Goal: Information Seeking & Learning: Learn about a topic

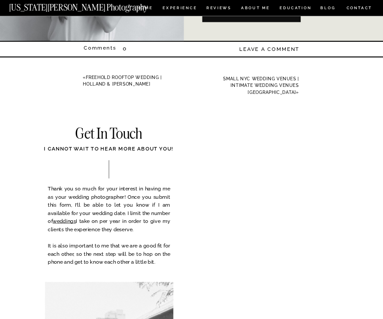
scroll to position [10710, 0]
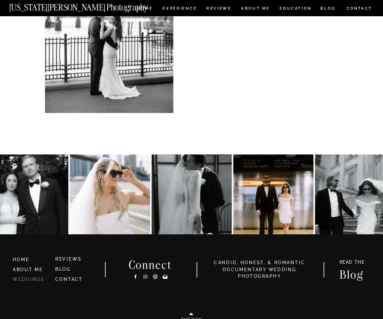
click at [36, 279] on link "WEDDINGS" at bounding box center [29, 279] width 32 height 5
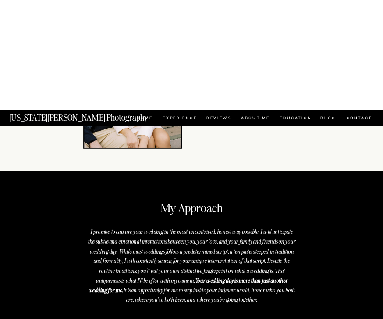
scroll to position [2164, 0]
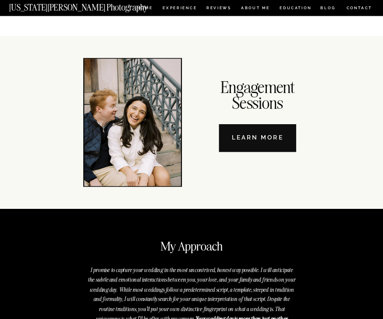
click at [282, 143] on nav "Learn More" at bounding box center [257, 139] width 77 height 28
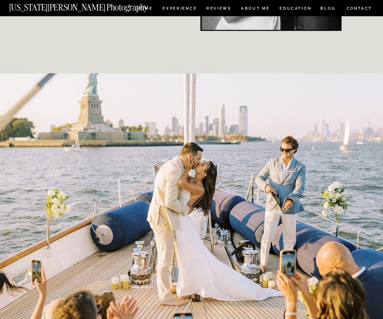
scroll to position [1624, 0]
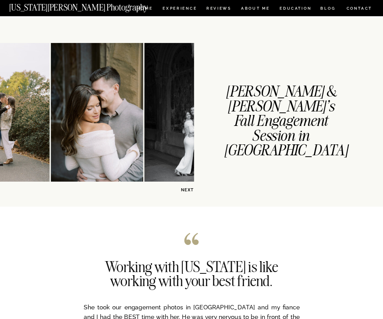
scroll to position [895, 0]
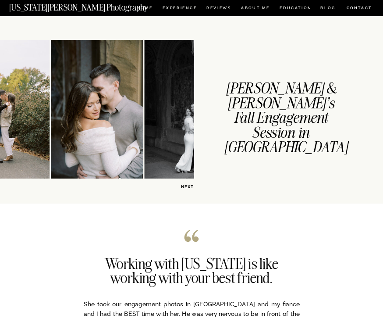
click at [291, 102] on h1 "Elaine & Zach's Fall Engagement Session in Central Park" at bounding box center [281, 103] width 114 height 43
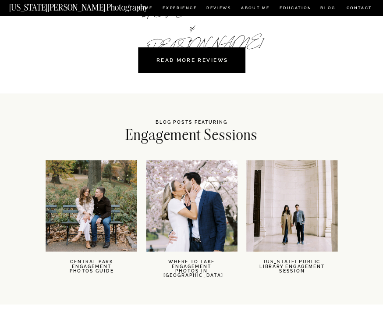
scroll to position [1275, 0]
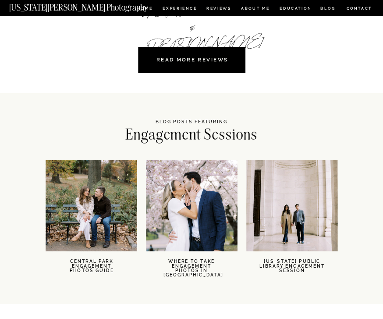
click at [94, 262] on nav "Central Park Engagement Photos Guide" at bounding box center [91, 268] width 51 height 18
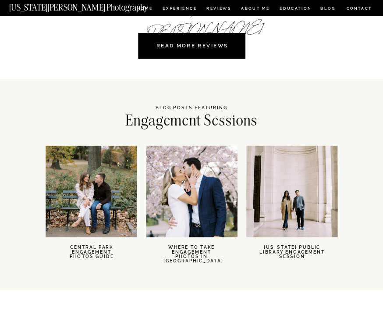
click at [194, 209] on div at bounding box center [192, 191] width 91 height 91
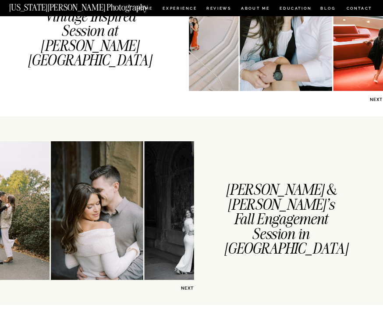
scroll to position [794, 0]
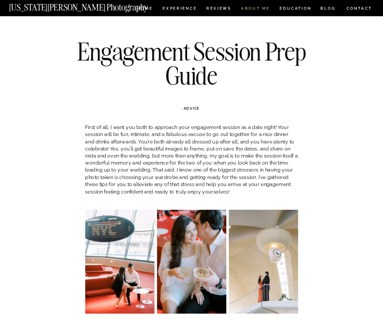
click at [255, 11] on nav "ABOUT ME" at bounding box center [255, 9] width 29 height 5
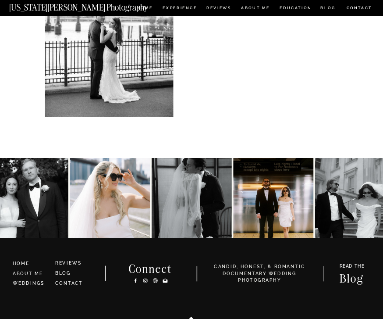
scroll to position [1303, 0]
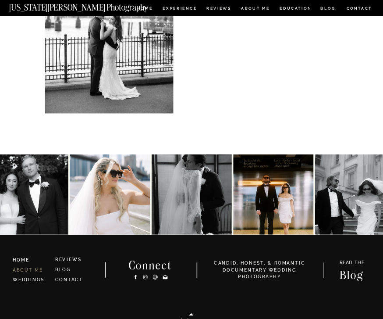
click at [32, 269] on link "ABOUT ME" at bounding box center [28, 269] width 30 height 5
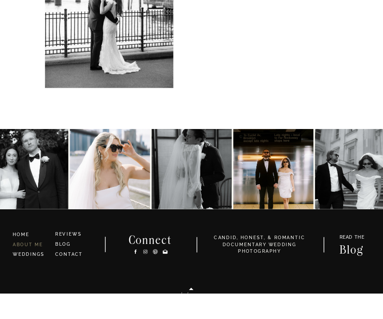
scroll to position [1331, 0]
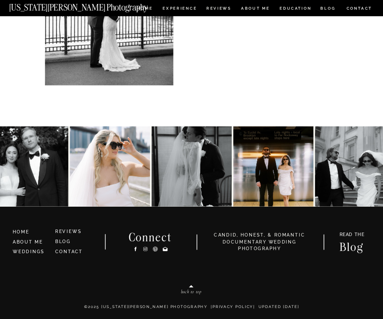
click at [39, 235] on h3 "HOME" at bounding box center [31, 232] width 37 height 7
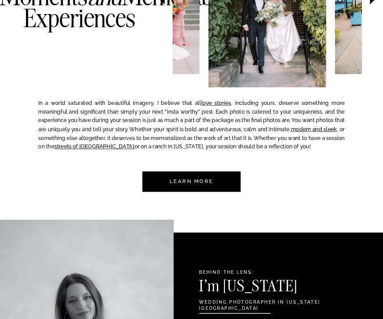
scroll to position [440, 0]
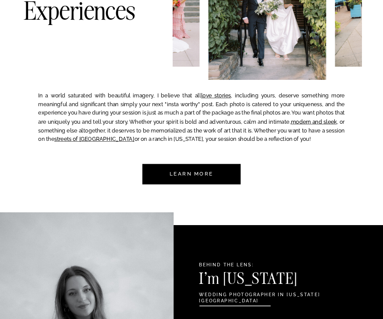
click at [222, 175] on div at bounding box center [192, 174] width 98 height 21
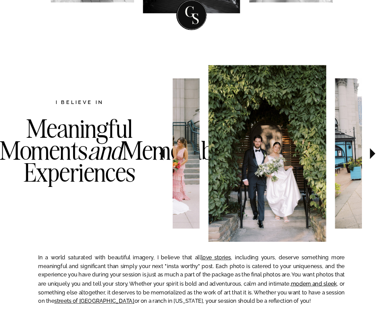
scroll to position [418, 0]
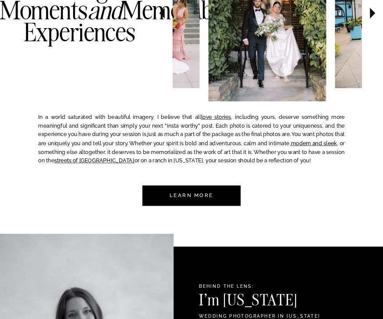
click at [207, 200] on nav "Learn more" at bounding box center [192, 196] width 60 height 21
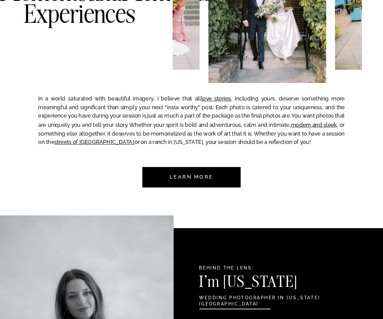
scroll to position [437, 0]
click at [100, 142] on link "streets of [GEOGRAPHIC_DATA]" at bounding box center [94, 142] width 80 height 7
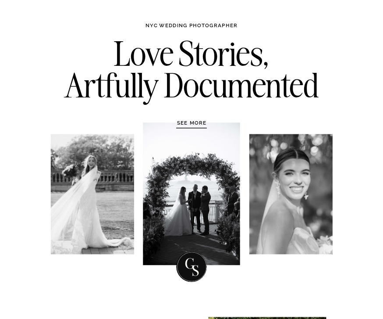
scroll to position [0, 0]
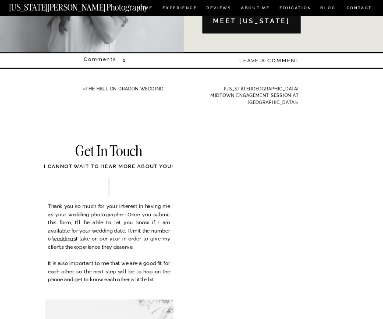
scroll to position [8661, 0]
click at [281, 87] on link "[US_STATE][GEOGRAPHIC_DATA] Midtown Engagement Session at [GEOGRAPHIC_DATA]" at bounding box center [255, 95] width 88 height 18
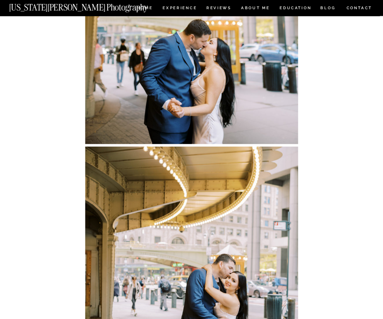
scroll to position [4988, 0]
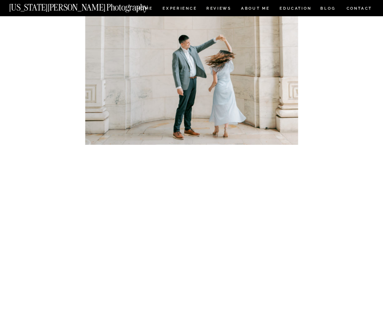
scroll to position [939, 0]
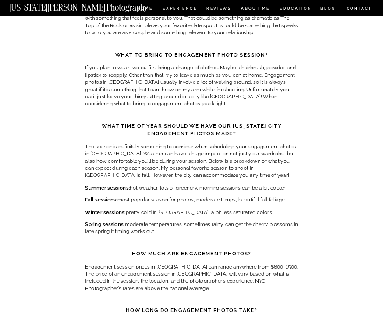
scroll to position [6781, 0]
